Goal: Task Accomplishment & Management: Complete application form

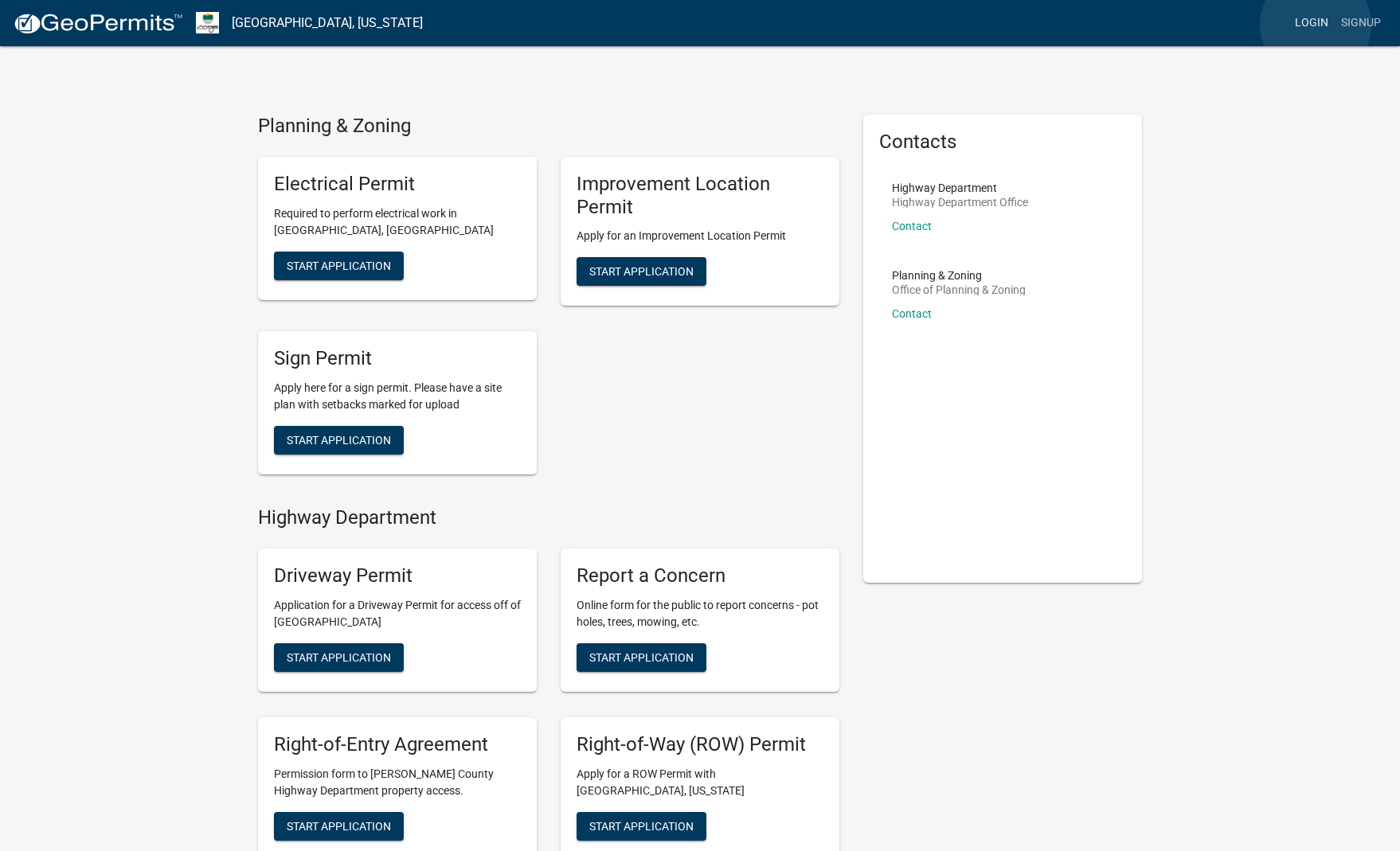
click at [1315, 25] on link "Login" at bounding box center [1311, 23] width 46 height 30
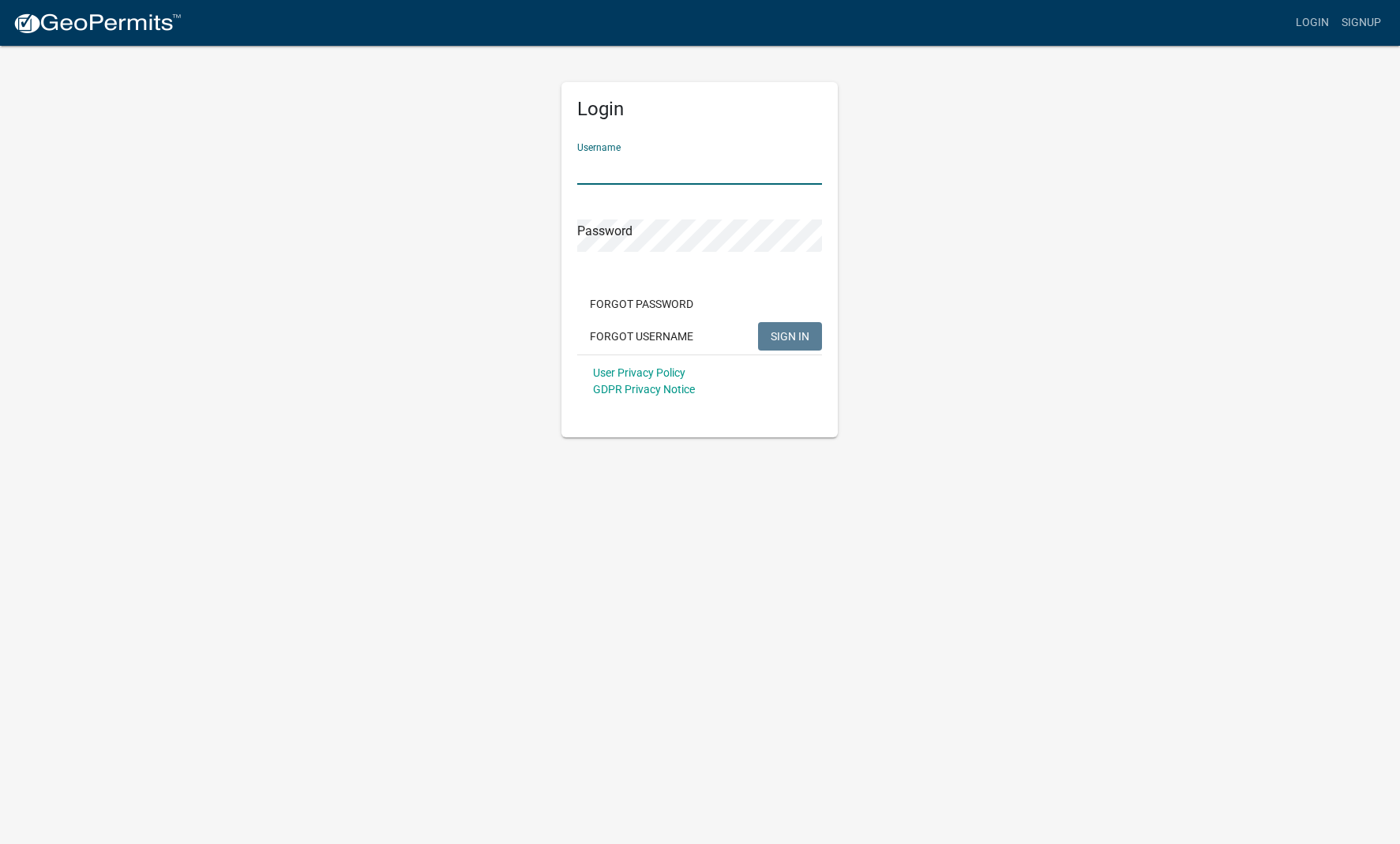
type input "justine59"
click at [791, 336] on button "SIGN IN" at bounding box center [790, 336] width 64 height 29
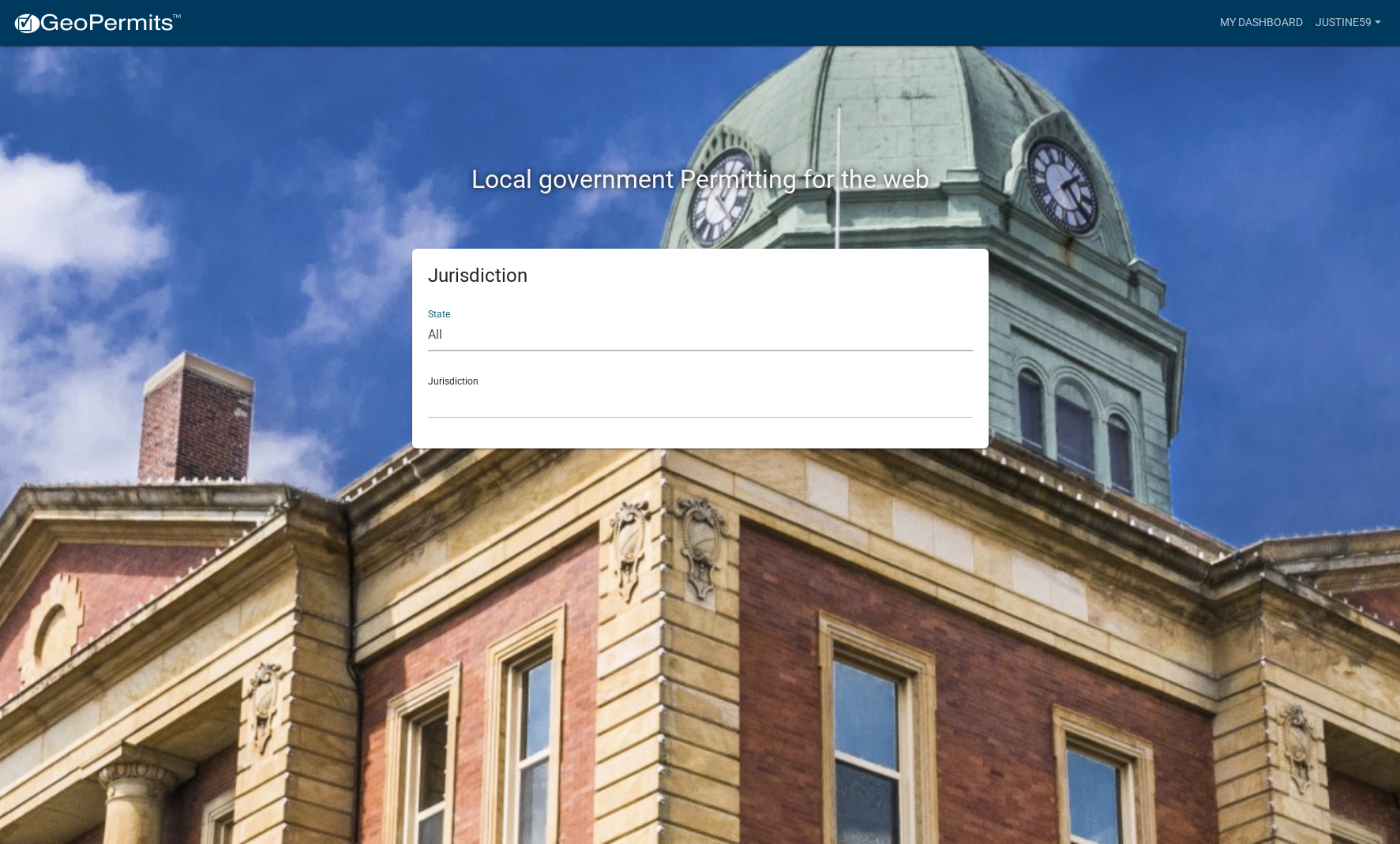
select select "[US_STATE]"
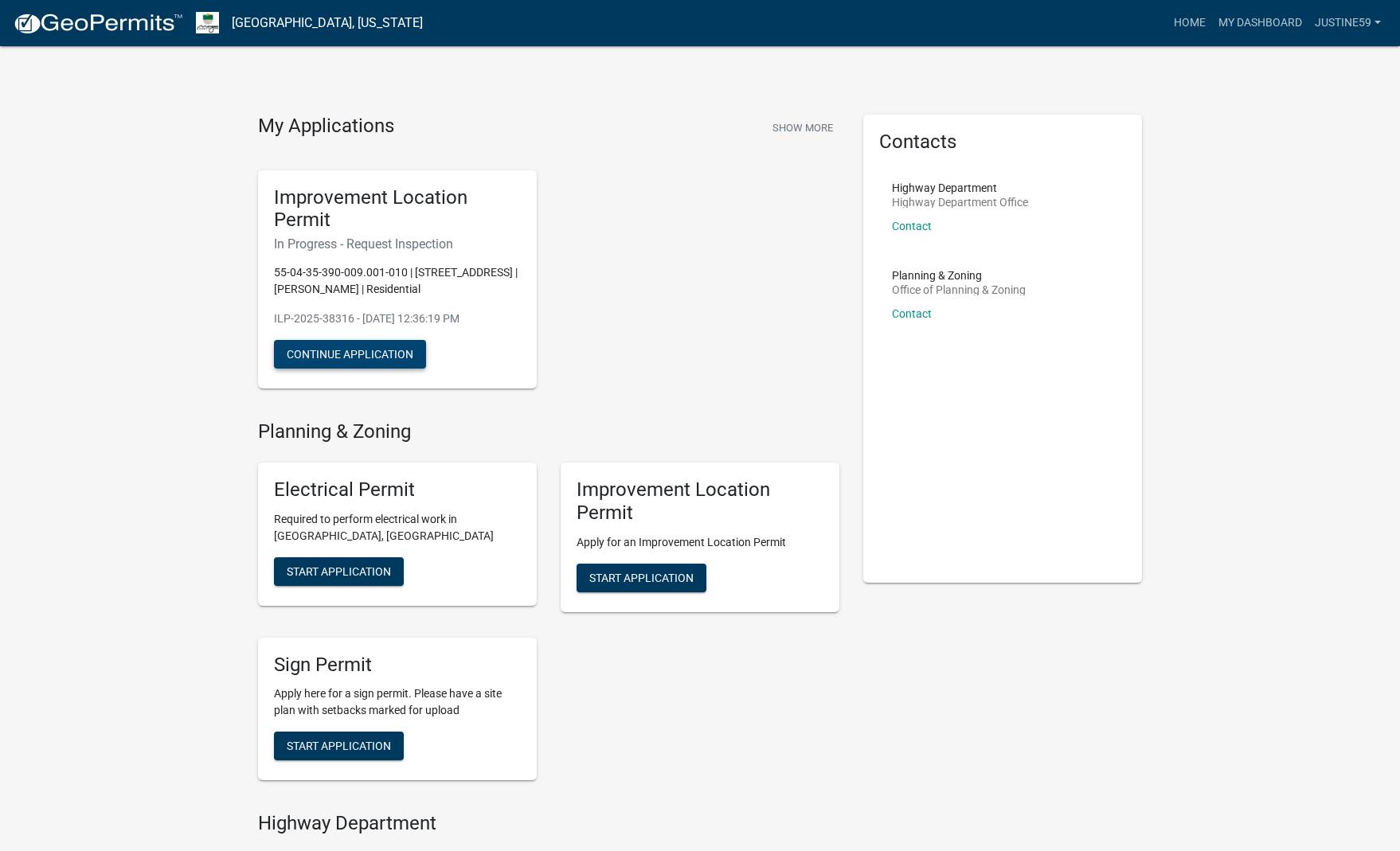
click at [361, 358] on button "Continue Application" at bounding box center [350, 355] width 152 height 29
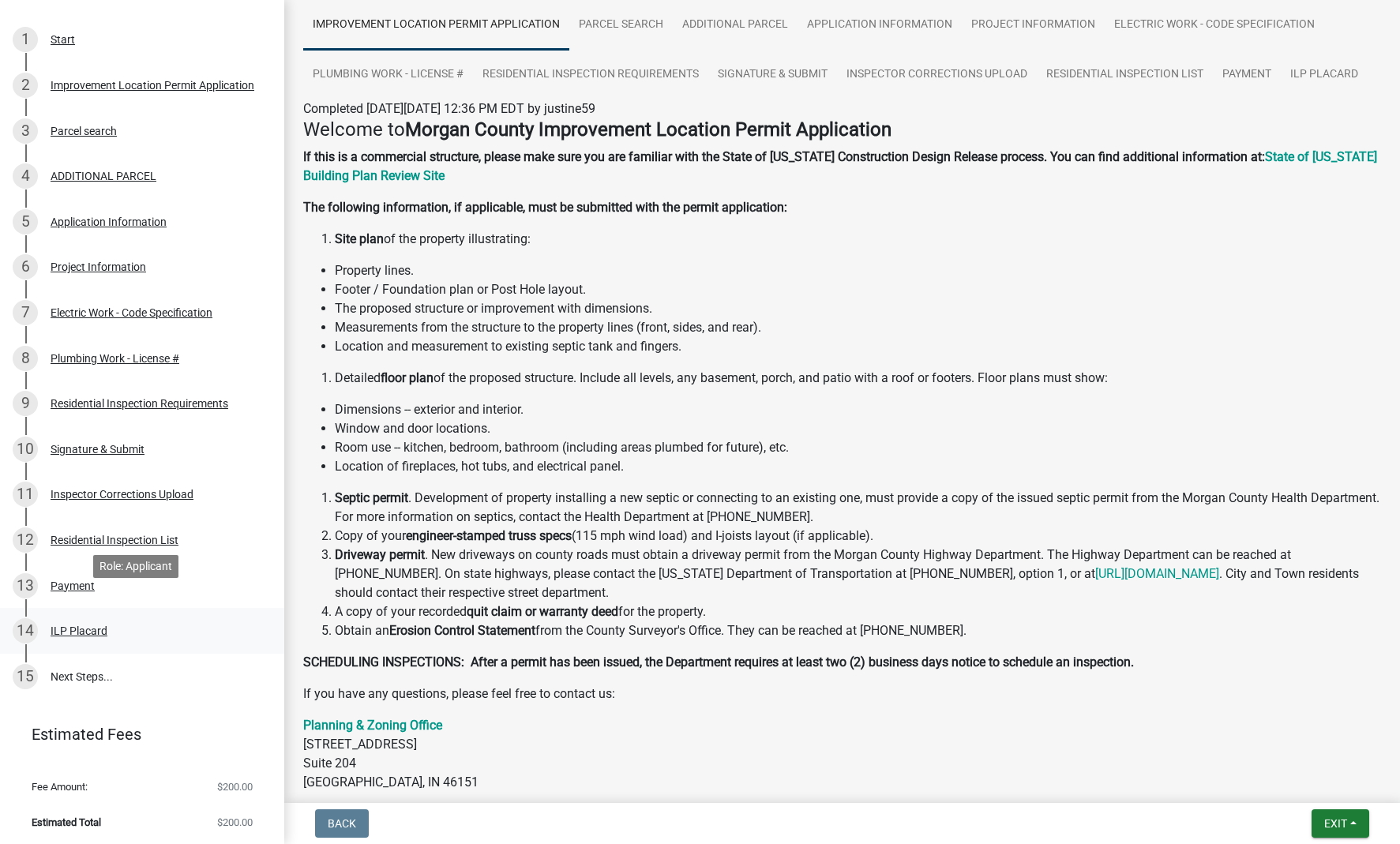
scroll to position [257, 0]
click at [86, 631] on div "ILP Placard" at bounding box center [79, 630] width 57 height 11
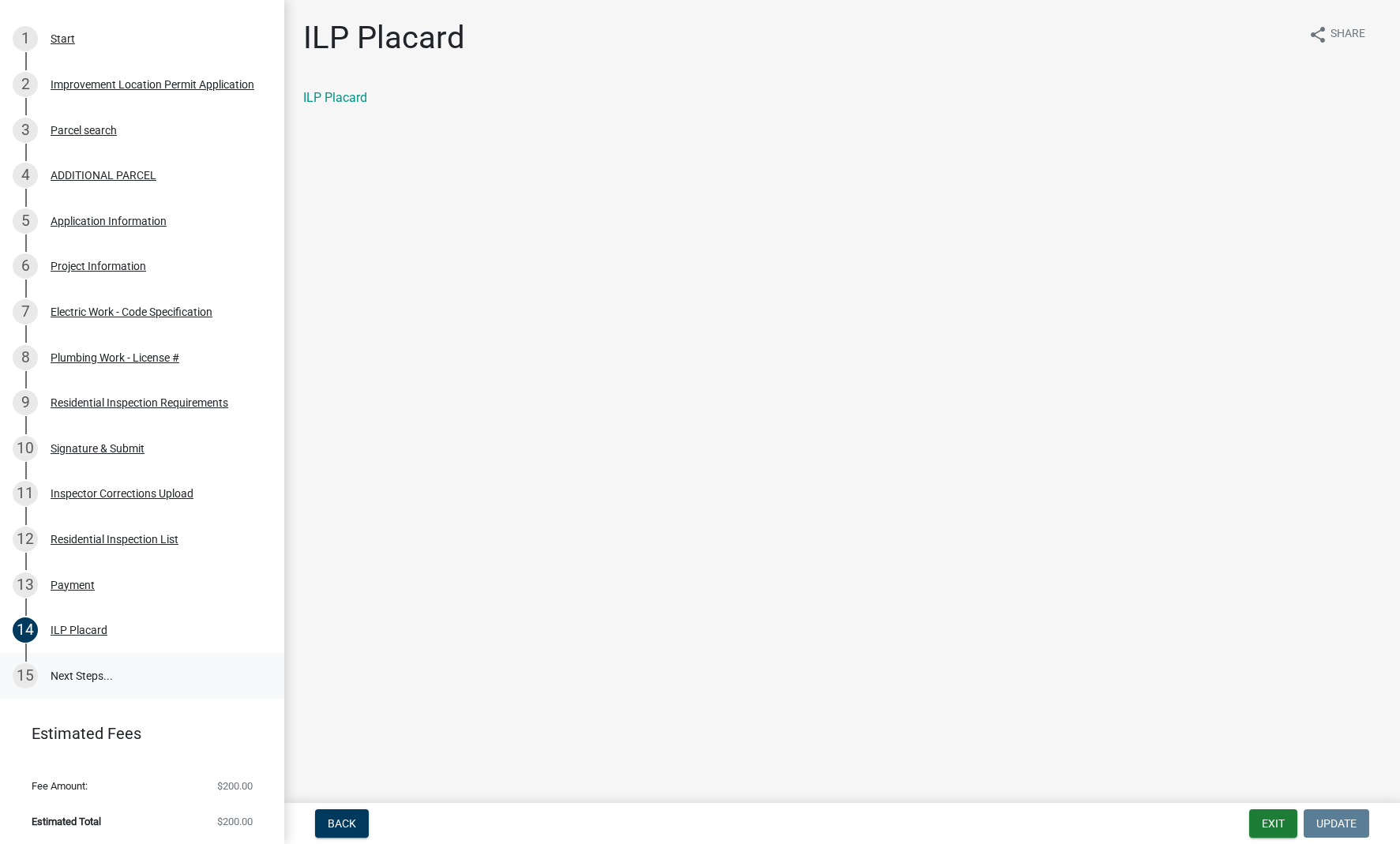
click at [93, 666] on link "15 Next Steps..." at bounding box center [142, 676] width 284 height 45
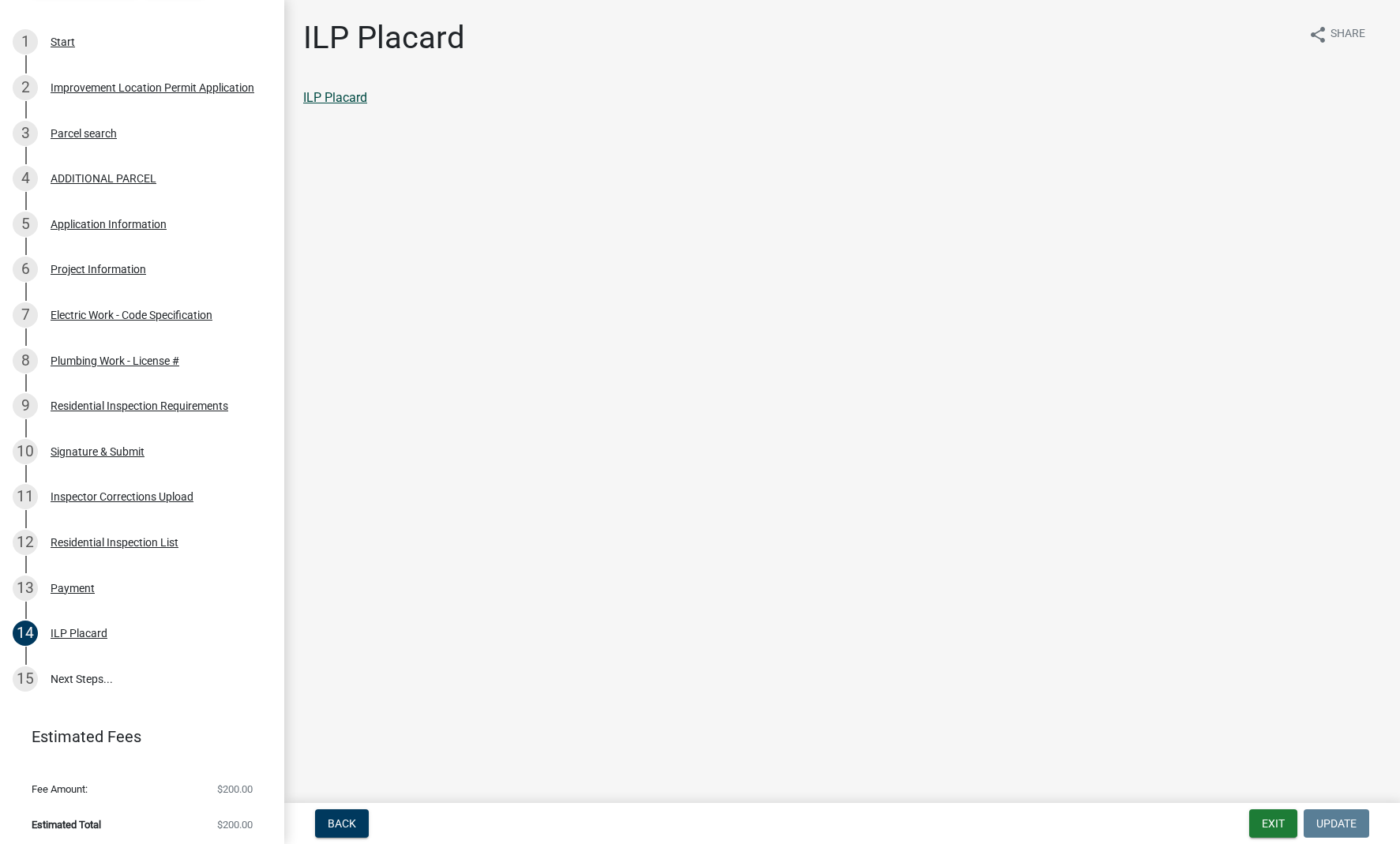
click at [340, 94] on link "ILP Placard" at bounding box center [335, 97] width 64 height 15
